Goal: Use online tool/utility: Utilize a website feature to perform a specific function

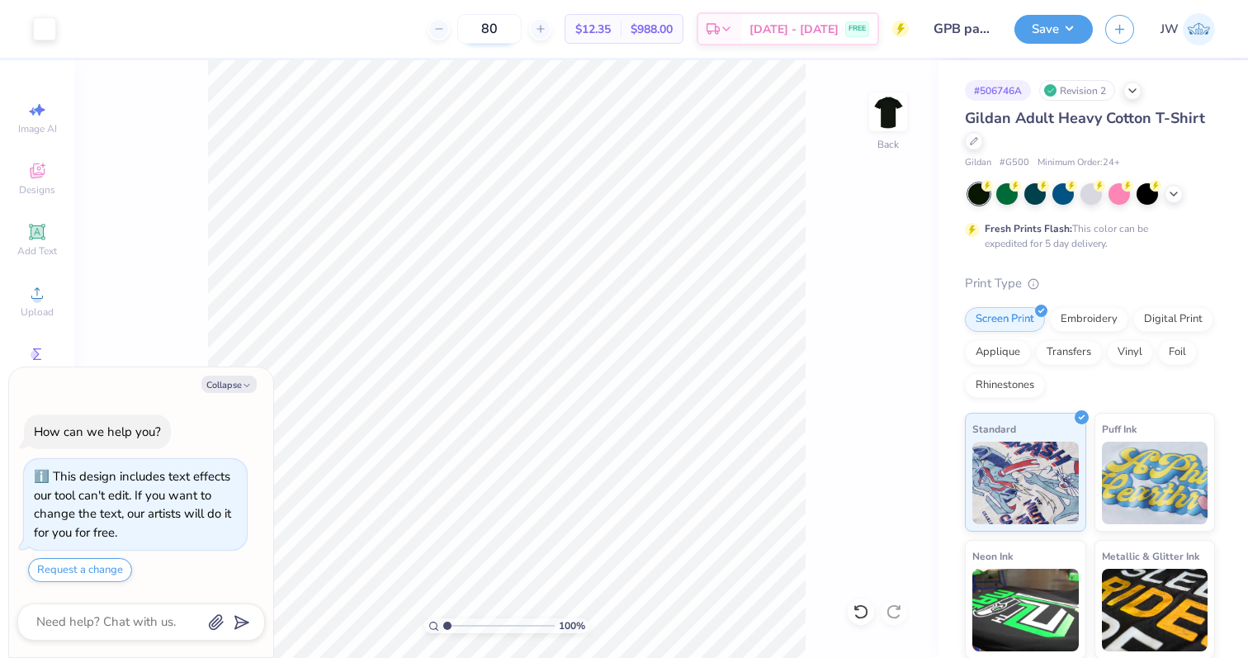
type textarea "x"
click at [38, 304] on div "Upload" at bounding box center [37, 300] width 58 height 49
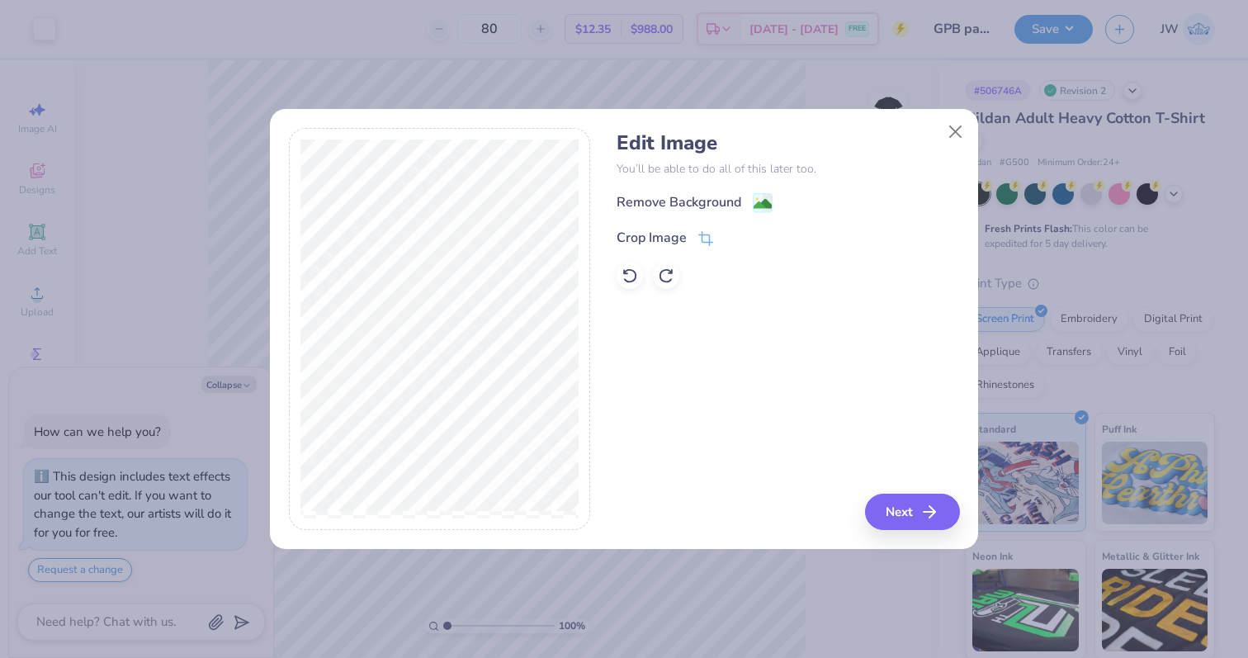
click at [768, 192] on div "Remove Background" at bounding box center [787, 202] width 342 height 21
click at [767, 207] on image at bounding box center [762, 205] width 18 height 18
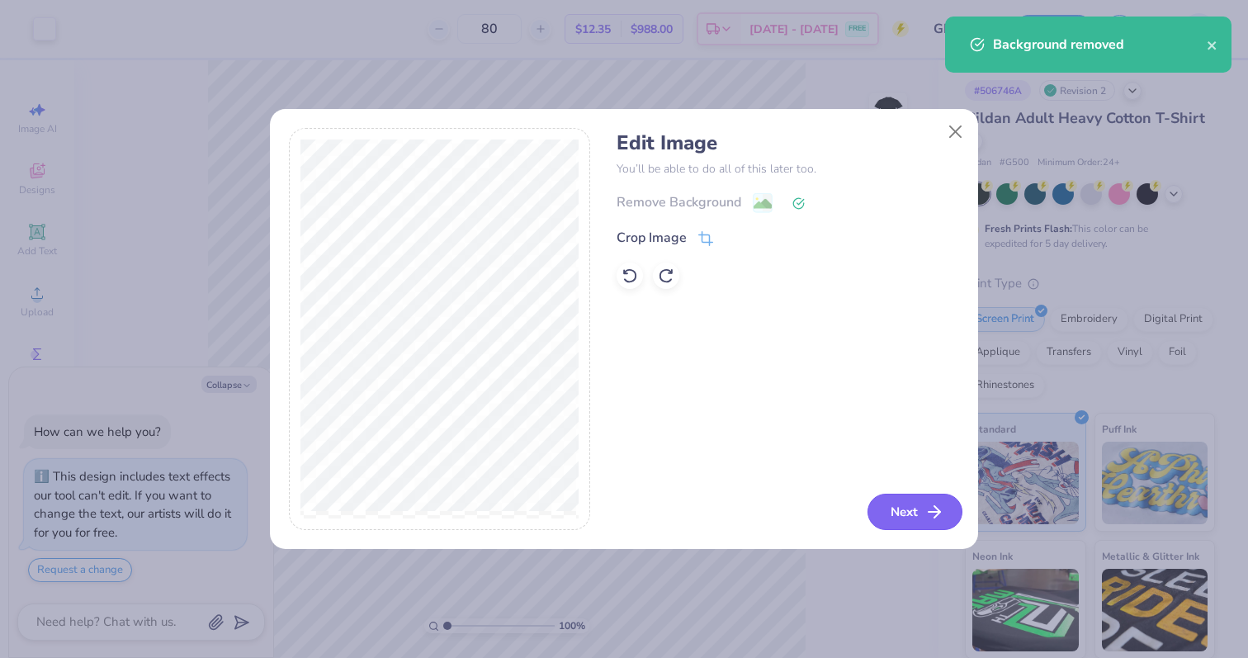
click at [875, 508] on button "Next" at bounding box center [914, 511] width 95 height 36
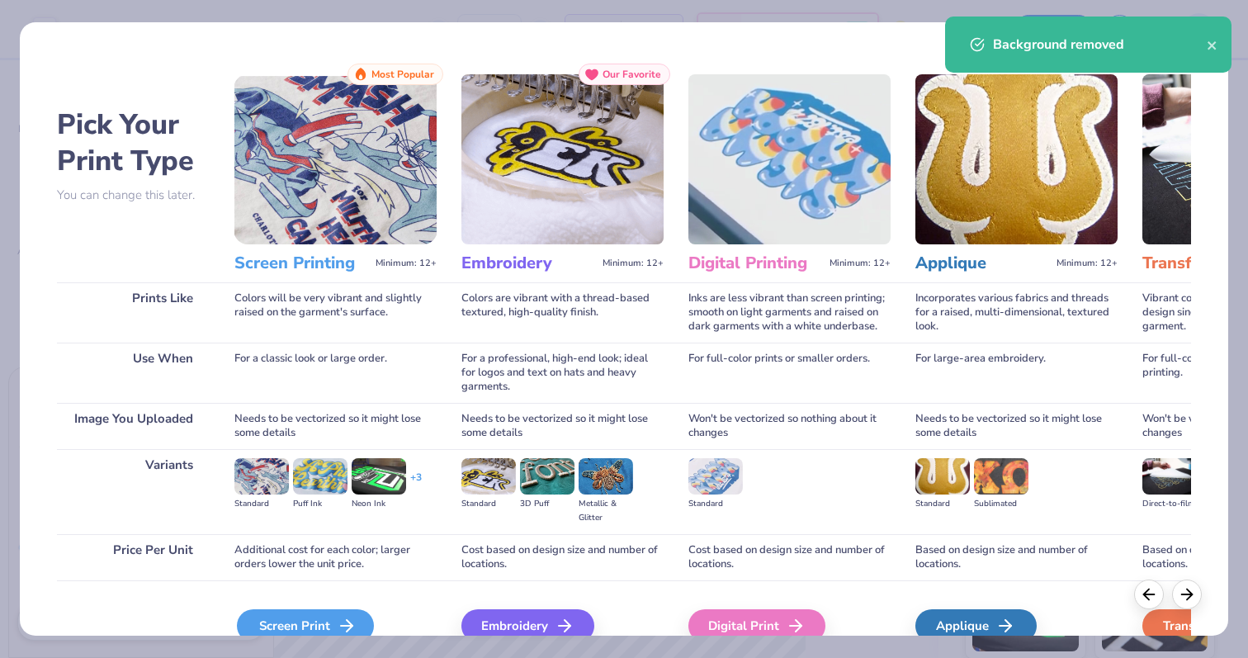
click at [337, 626] on icon at bounding box center [347, 626] width 20 height 20
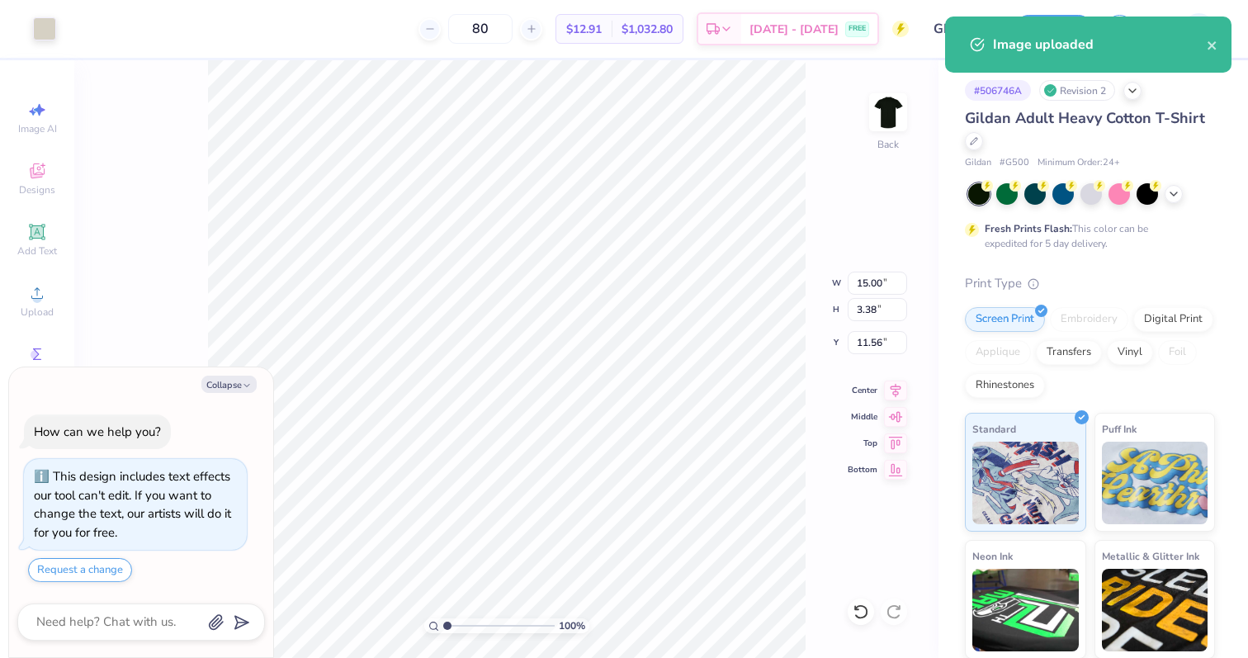
type textarea "x"
type input "9.97"
type input "2.24"
type input "12.69"
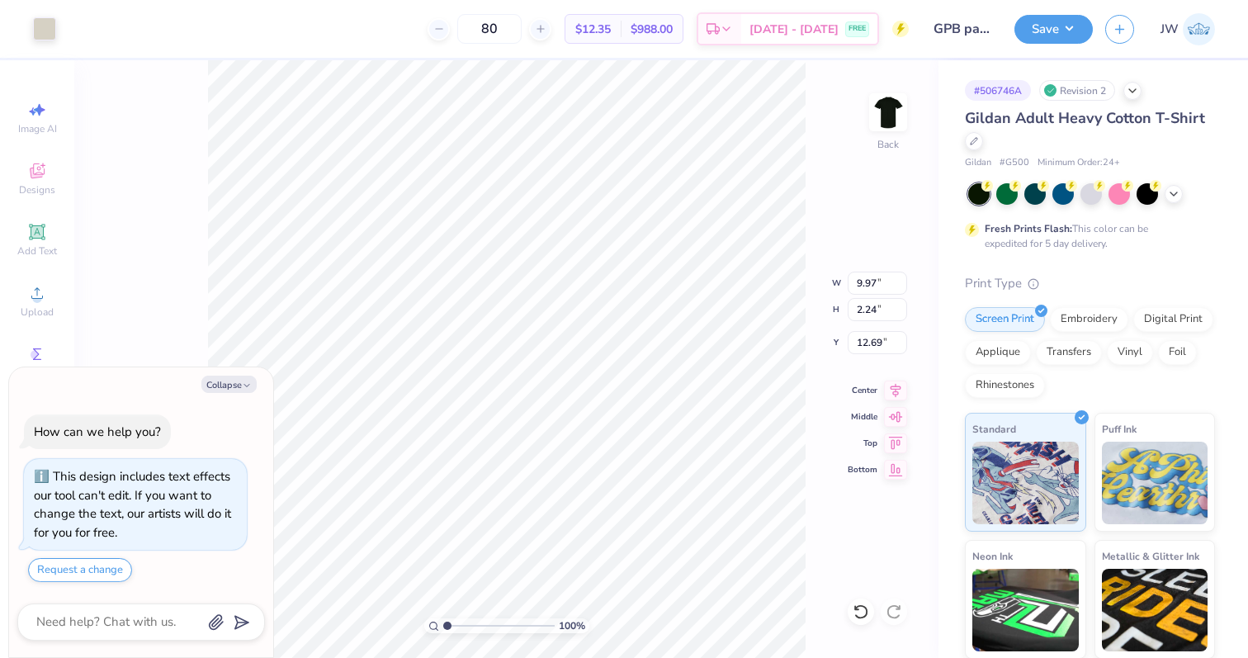
type textarea "x"
type input "3.45"
type textarea "x"
type input "11.49"
type input "2.59"
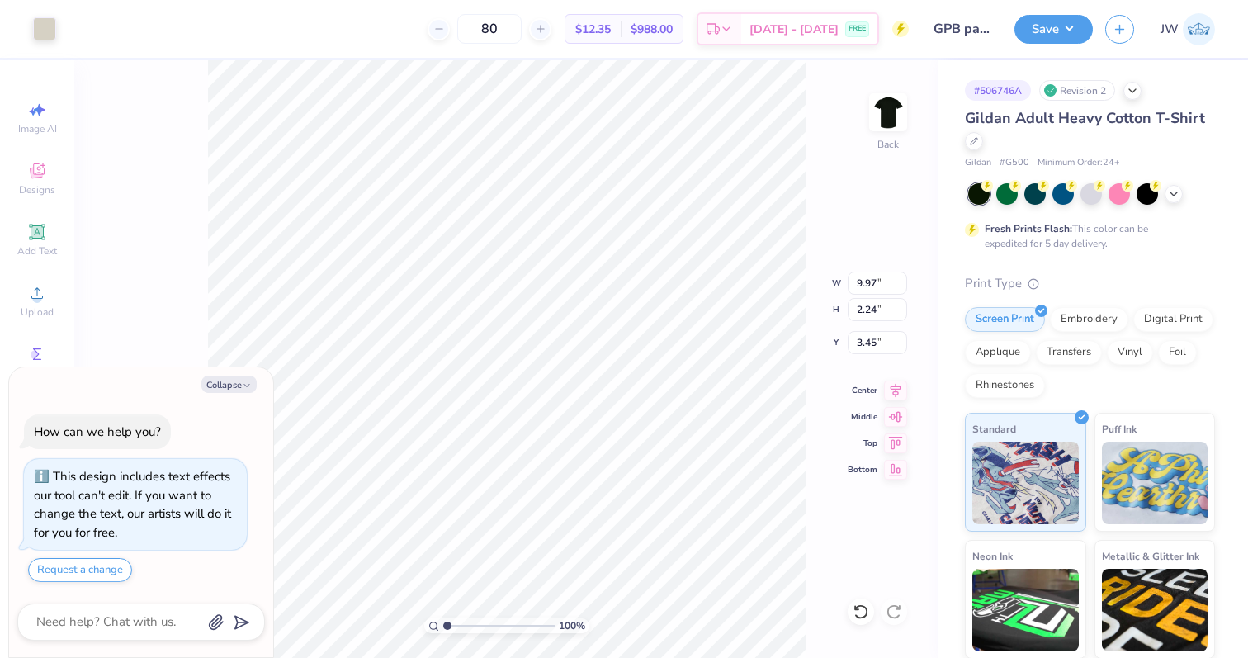
type input "3.11"
type textarea "x"
type input "3.51"
click at [1036, 35] on button "Save" at bounding box center [1053, 26] width 78 height 29
type textarea "x"
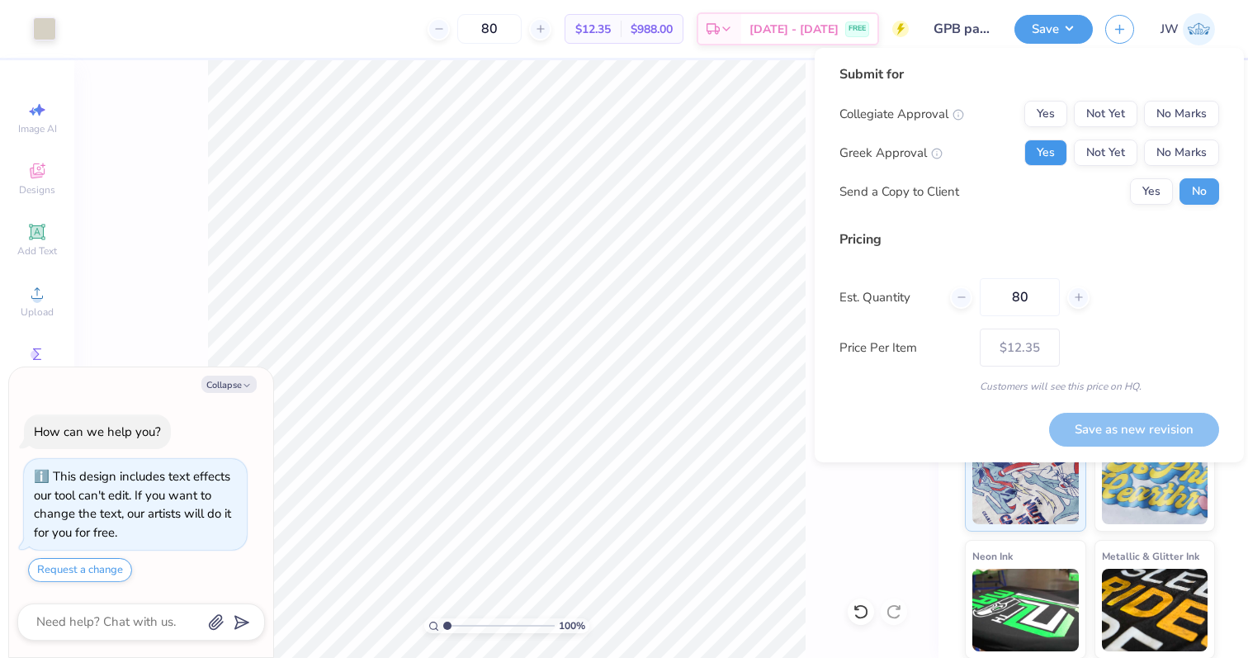
click at [1049, 152] on button "Yes" at bounding box center [1045, 152] width 43 height 26
click at [1211, 108] on button "No Marks" at bounding box center [1181, 114] width 75 height 26
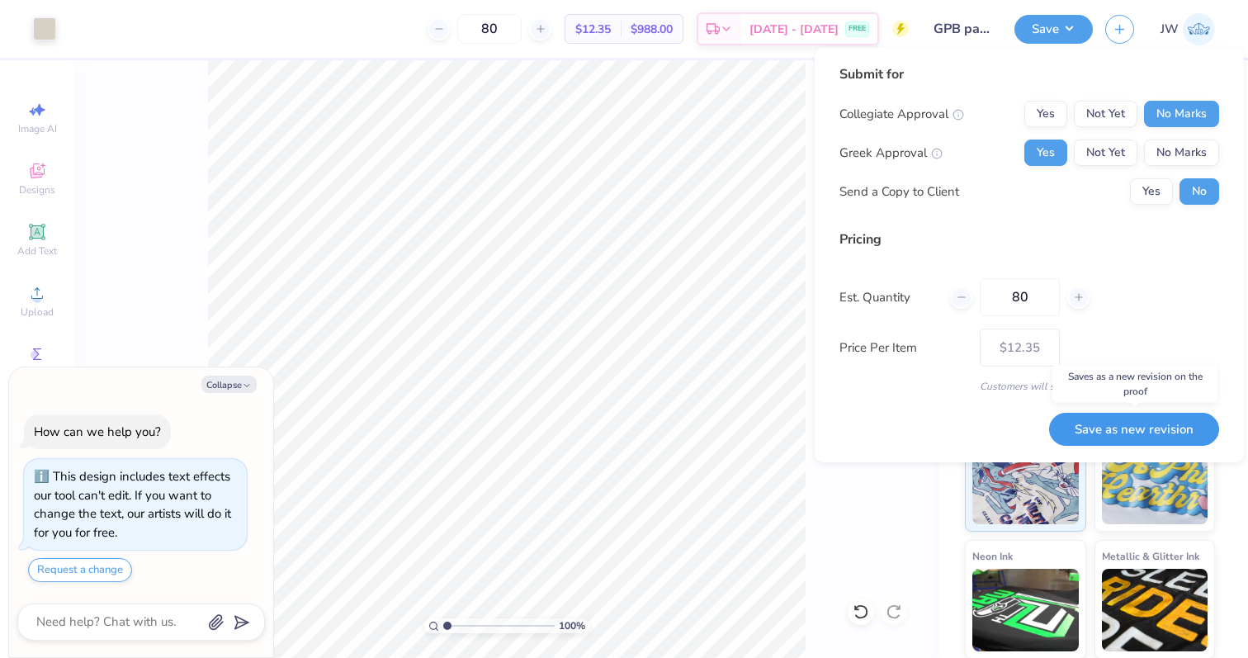
click at [1144, 442] on button "Save as new revision" at bounding box center [1134, 430] width 170 height 34
type input "$12.35"
type textarea "x"
